Goal: Check status: Check status

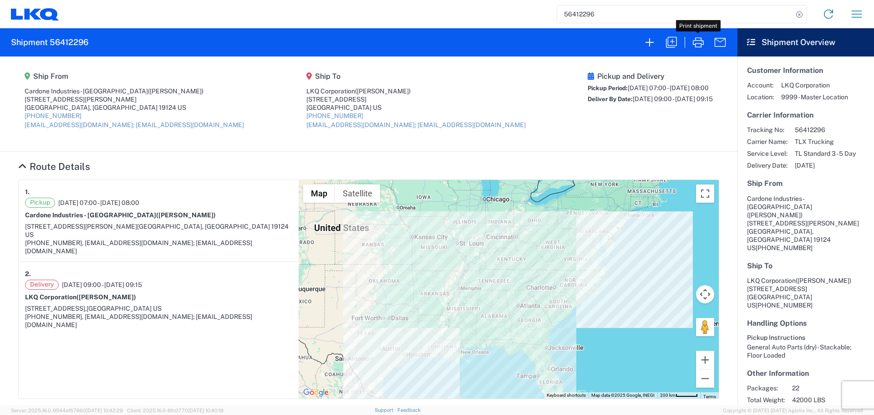
click at [602, 12] on input "56412296" at bounding box center [675, 13] width 236 height 17
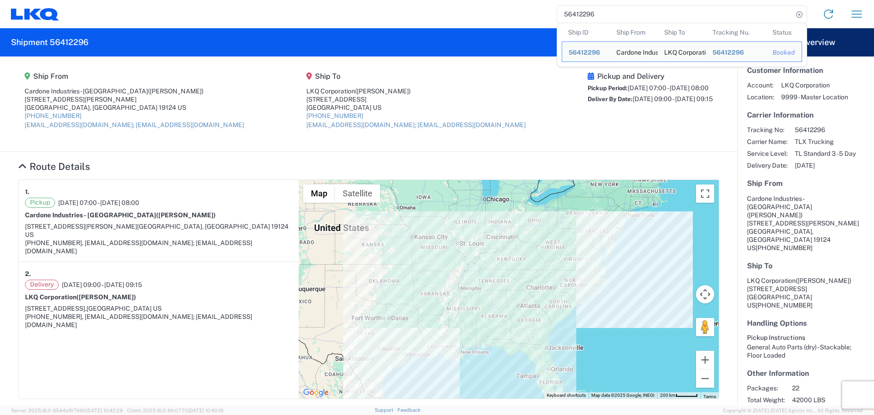
click at [602, 12] on input "56412296" at bounding box center [675, 13] width 236 height 17
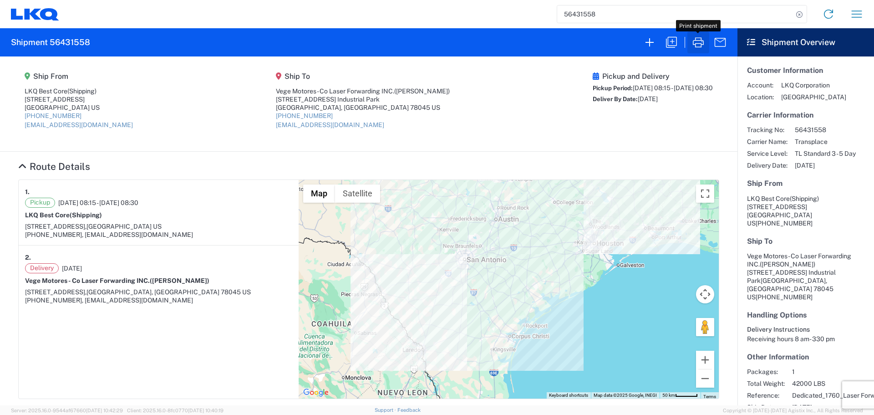
click at [700, 39] on icon "button" at bounding box center [698, 42] width 15 height 15
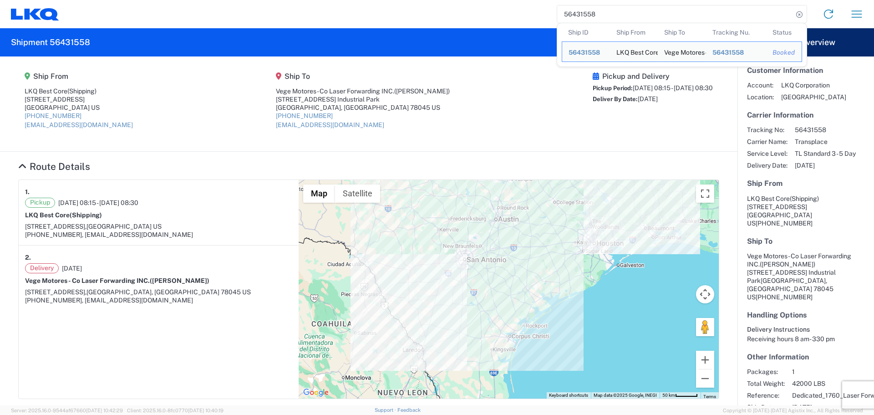
click at [571, 14] on input "56431558" at bounding box center [675, 13] width 236 height 17
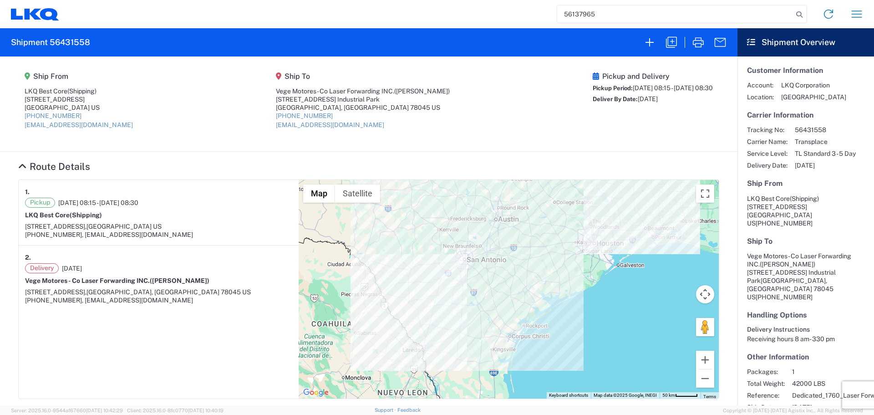
type input "56137965"
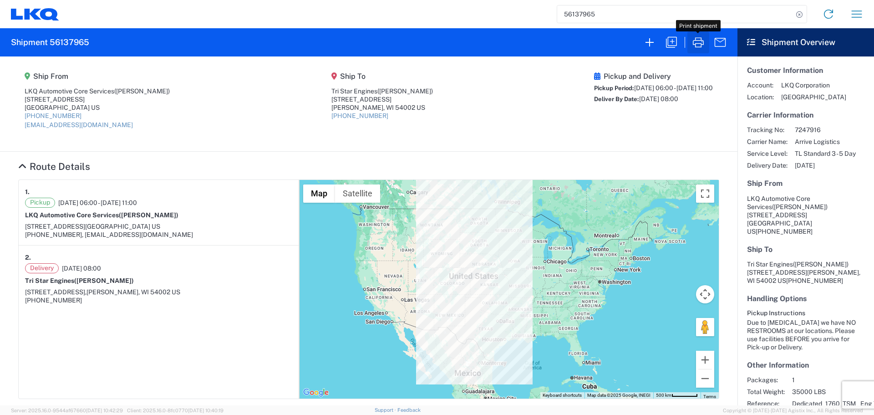
click at [698, 46] on icon "button" at bounding box center [698, 42] width 15 height 15
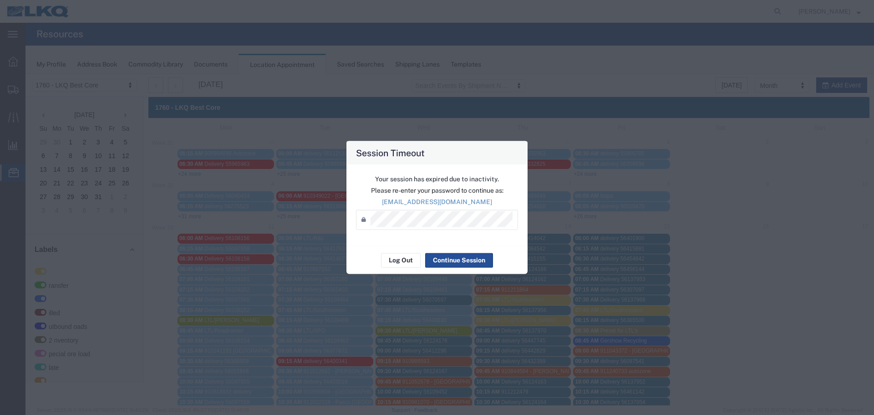
scroll to position [137, 0]
